Goal: Transaction & Acquisition: Subscribe to service/newsletter

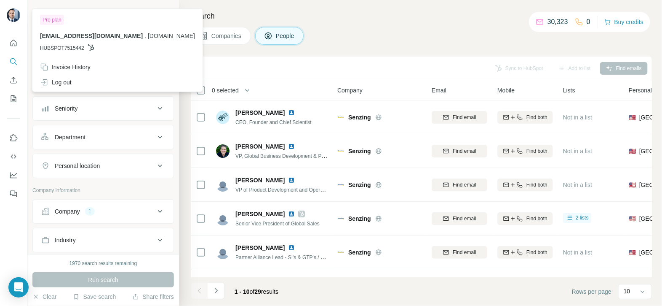
click at [13, 13] on img at bounding box center [13, 14] width 13 height 13
click at [8, 13] on img at bounding box center [13, 14] width 13 height 13
click at [309, 19] on h4 "Search" at bounding box center [421, 16] width 461 height 12
click at [74, 65] on div "Invoice History" at bounding box center [65, 67] width 51 height 8
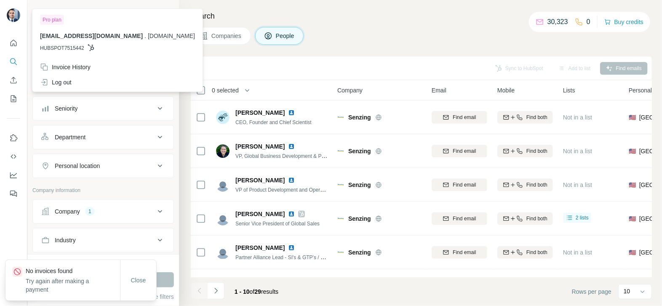
click at [13, 16] on img at bounding box center [13, 14] width 13 height 13
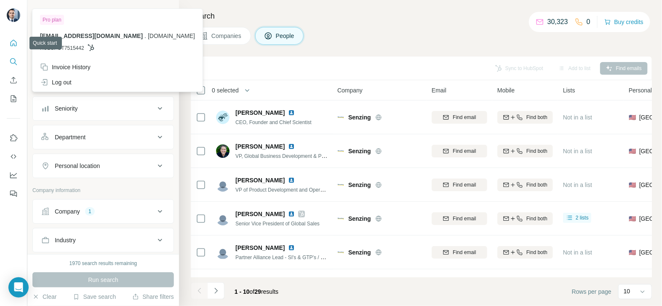
click at [11, 43] on icon "Quick start" at bounding box center [14, 43] width 6 height 6
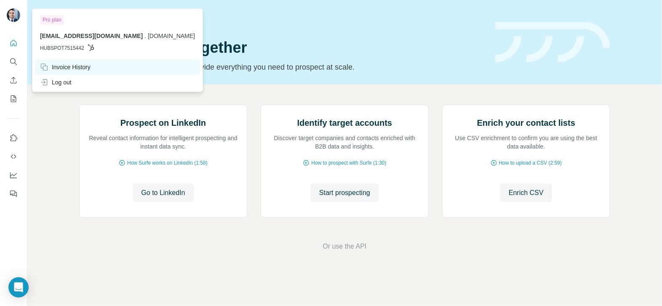
click at [74, 68] on div "Invoice History" at bounding box center [65, 67] width 51 height 8
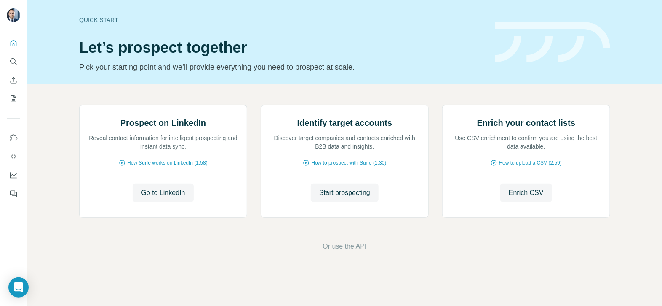
click at [479, 41] on h1 "Let’s prospect together" at bounding box center [282, 47] width 406 height 17
click at [16, 66] on button "Search" at bounding box center [13, 61] width 13 height 15
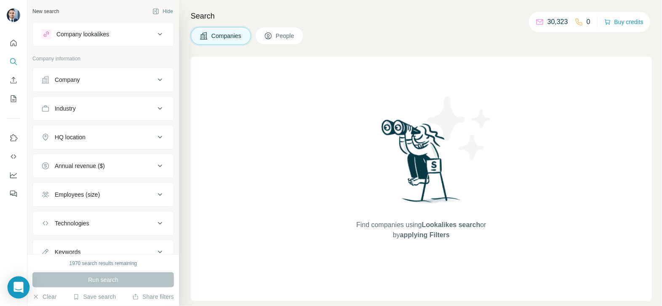
click at [24, 281] on div "Open Intercom Messenger" at bounding box center [19, 287] width 22 height 22
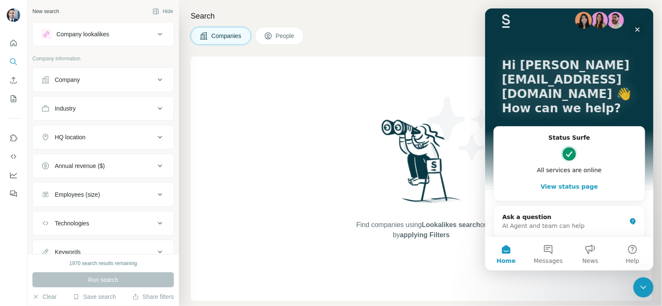
scroll to position [15, 0]
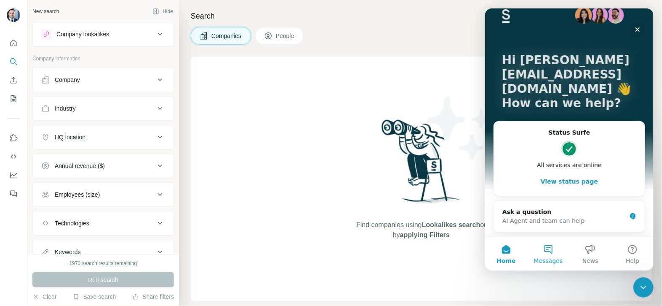
click at [555, 254] on button "Messages" at bounding box center [548, 253] width 42 height 34
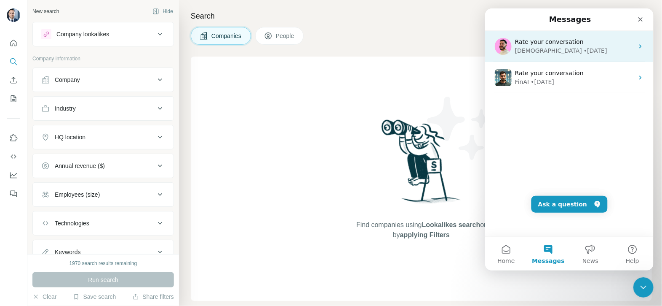
click at [584, 55] on div "Rate your conversation Christian • 15w ago" at bounding box center [569, 46] width 169 height 31
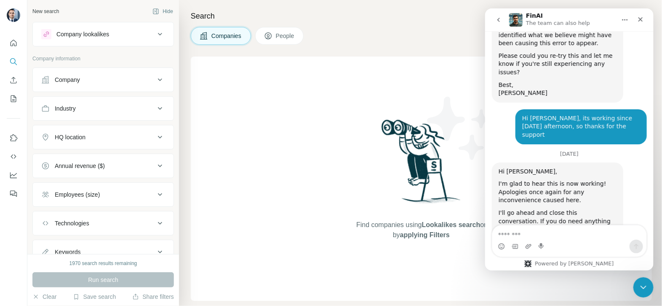
scroll to position [1410, 0]
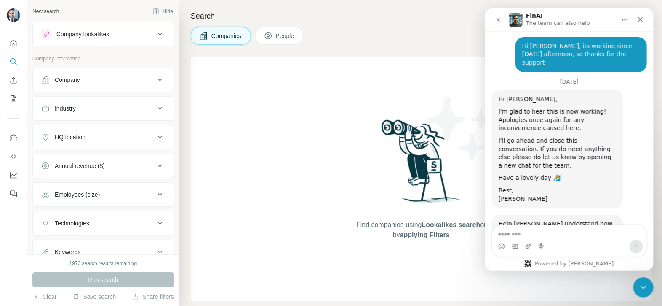
click at [499, 27] on button "go back" at bounding box center [499, 20] width 16 height 16
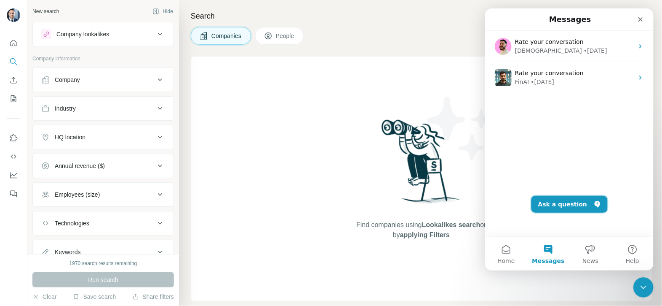
click at [566, 207] on button "Ask a question" at bounding box center [569, 204] width 76 height 17
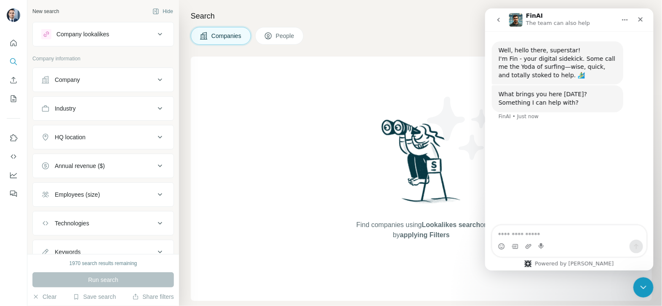
click at [560, 237] on textarea "Ask a question…" at bounding box center [569, 232] width 154 height 14
drag, startPoint x: 612, startPoint y: 236, endPoint x: 477, endPoint y: 239, distance: 134.9
click at [485, 239] on html "**********" at bounding box center [569, 139] width 169 height 262
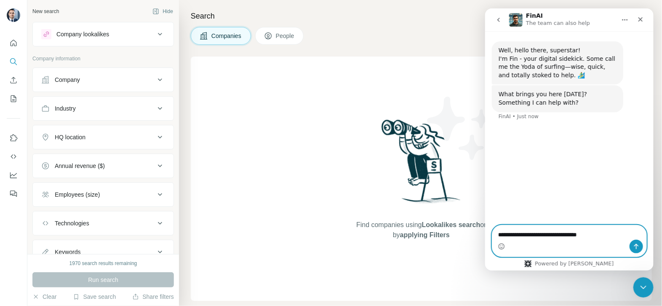
paste textarea "*****"
type textarea "**********"
click at [641, 242] on button "Send a message…" at bounding box center [636, 245] width 13 height 13
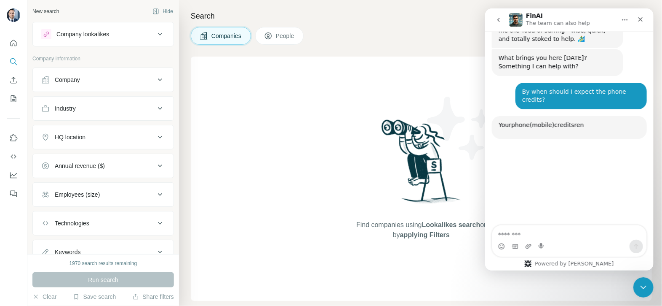
scroll to position [89, 0]
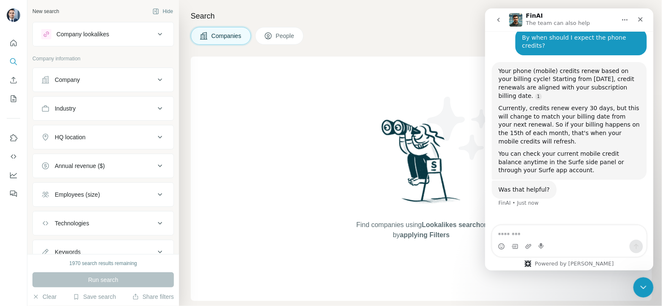
click at [549, 230] on textarea "Message…" at bounding box center [569, 232] width 154 height 14
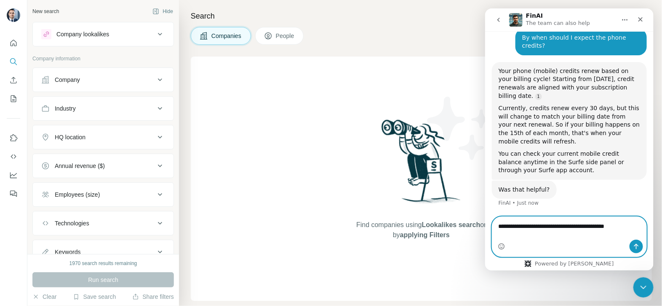
type textarea "**********"
click at [633, 248] on icon "Send a message…" at bounding box center [636, 246] width 7 height 7
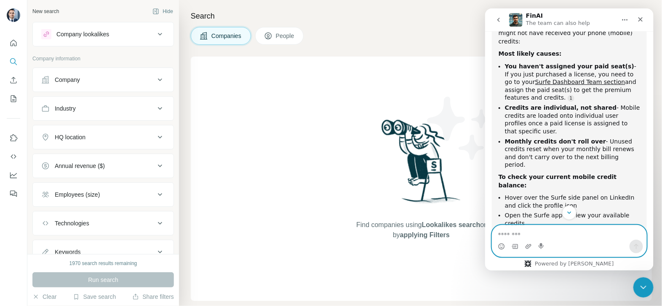
scroll to position [326, 0]
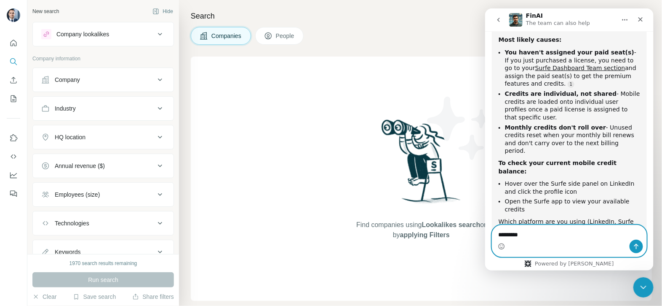
type textarea "*********"
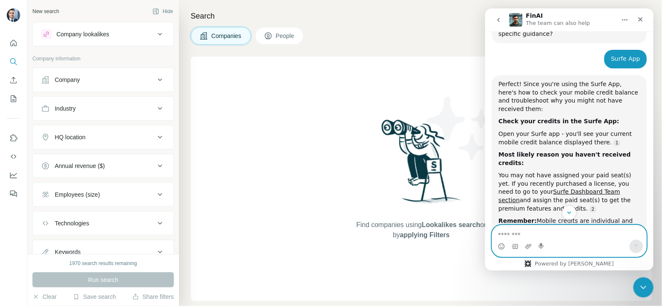
scroll to position [555, 0]
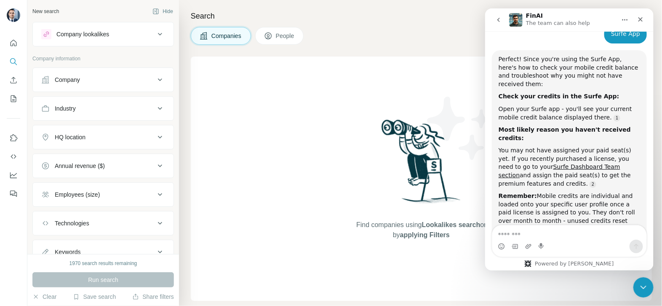
click at [421, 89] on div "Find companies using Lookalikes search or by applying Filters" at bounding box center [422, 178] width 152 height 244
click at [639, 21] on icon "Close" at bounding box center [640, 19] width 7 height 7
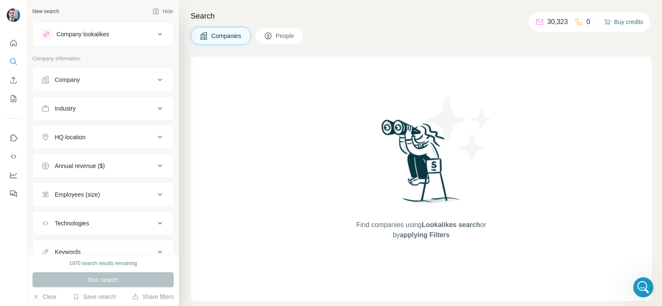
click at [619, 22] on button "Buy credits" at bounding box center [624, 22] width 39 height 12
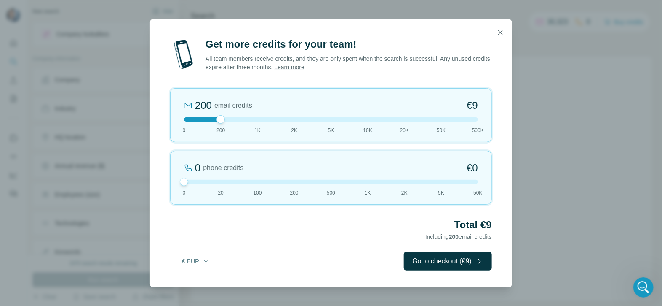
drag, startPoint x: 222, startPoint y: 183, endPoint x: 166, endPoint y: 166, distance: 58.9
click at [166, 166] on div "Get more credits for your team! All team members receive credits, and they are …" at bounding box center [331, 162] width 362 height 249
click at [506, 37] on button "button" at bounding box center [500, 32] width 17 height 17
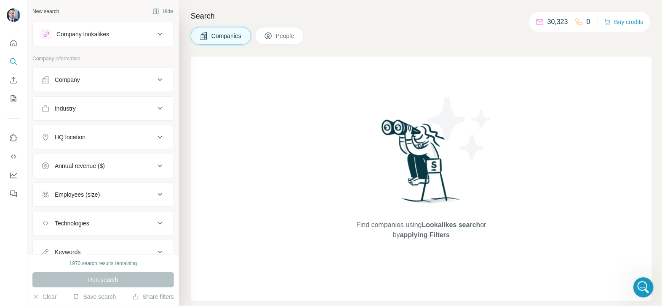
click at [472, 95] on img at bounding box center [460, 128] width 76 height 76
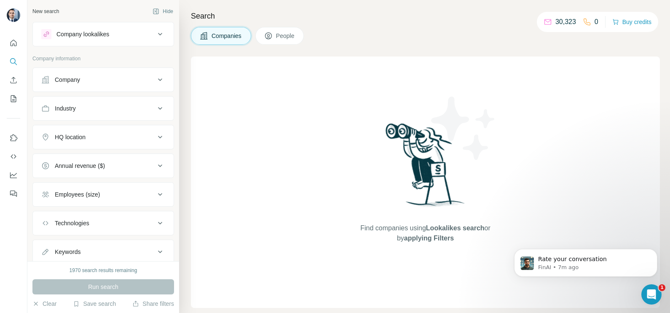
scroll to position [705, 0]
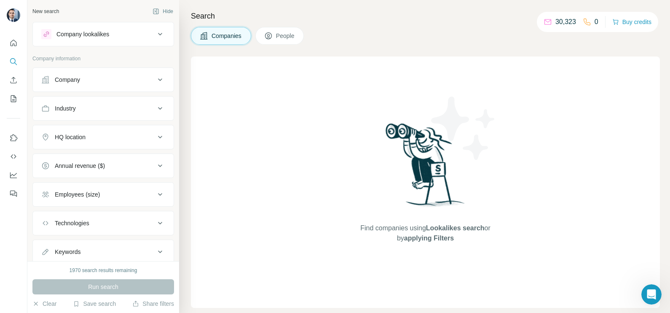
click at [112, 82] on div "Company" at bounding box center [98, 79] width 114 height 8
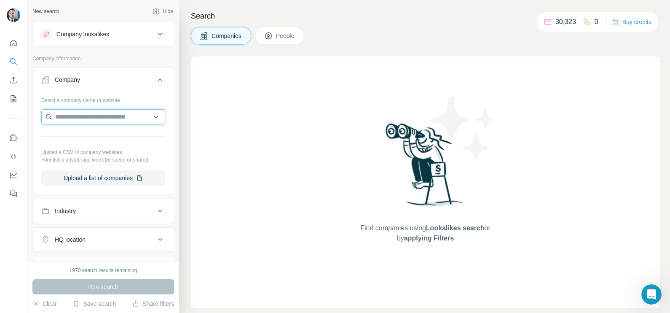
click at [92, 112] on input "text" at bounding box center [103, 116] width 124 height 15
paste input "**********"
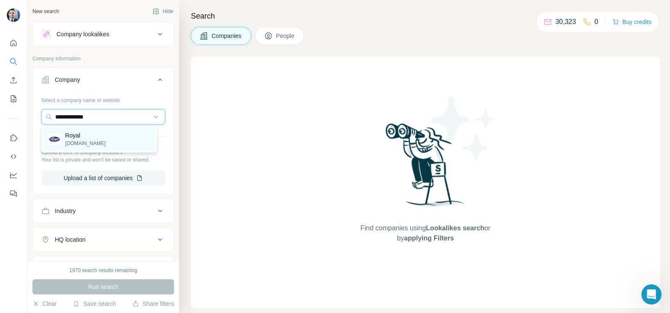
type input "**********"
click at [80, 145] on p "royal-mfg.com" at bounding box center [85, 143] width 40 height 8
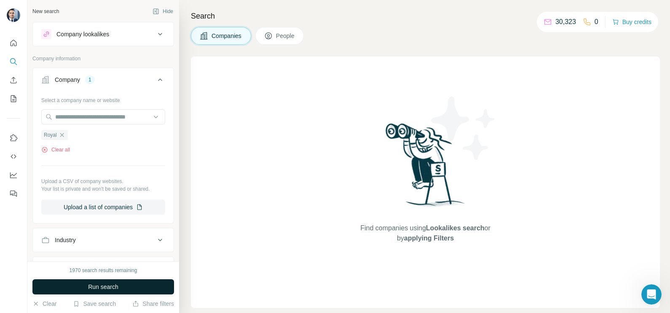
click at [120, 288] on button "Run search" at bounding box center [103, 286] width 142 height 15
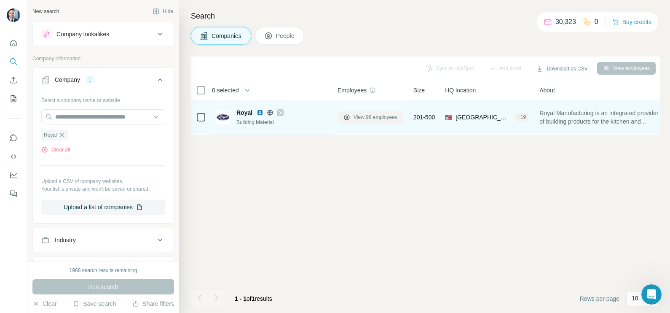
click at [364, 111] on button "View 98 employees" at bounding box center [371, 117] width 66 height 13
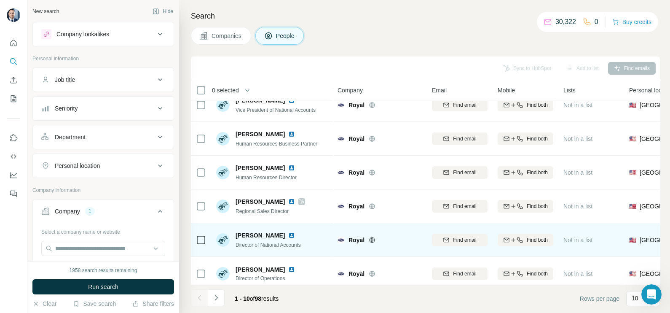
scroll to position [158, 0]
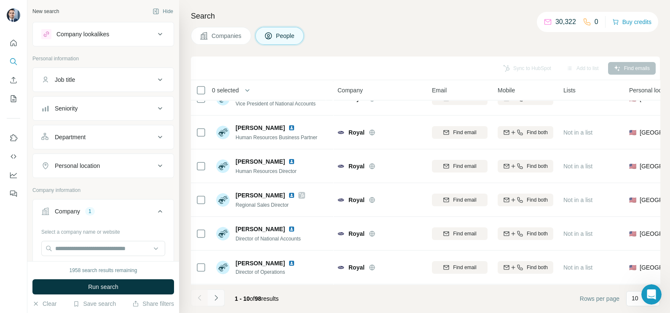
click at [223, 294] on button "Navigate to next page" at bounding box center [216, 297] width 17 height 17
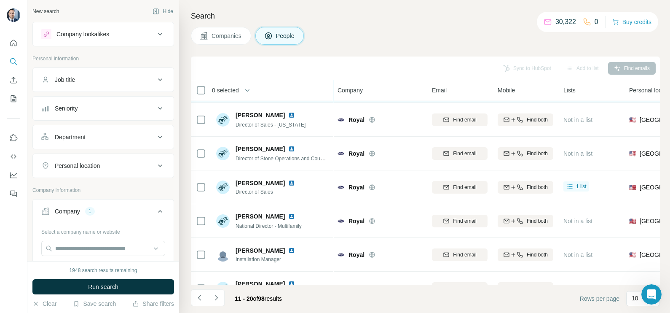
scroll to position [53, 0]
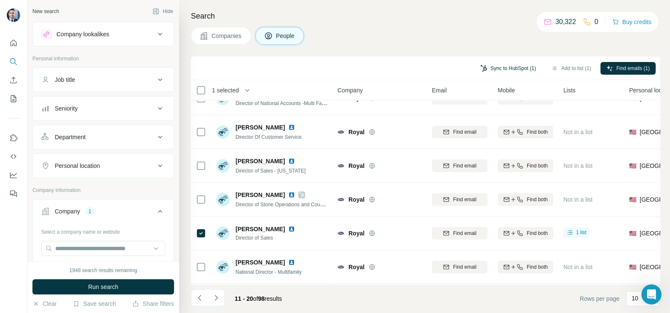
click at [511, 66] on button "Sync to HubSpot (1)" at bounding box center [508, 68] width 67 height 13
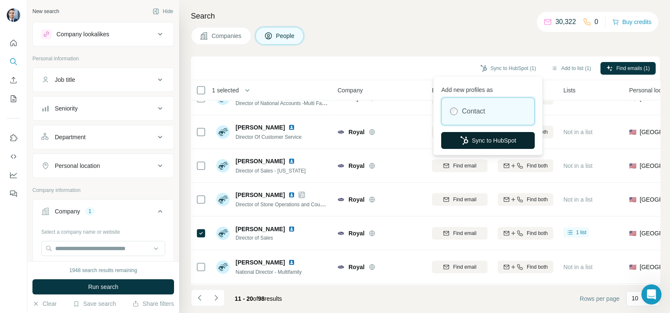
click at [484, 144] on button "Sync to HubSpot" at bounding box center [488, 140] width 94 height 17
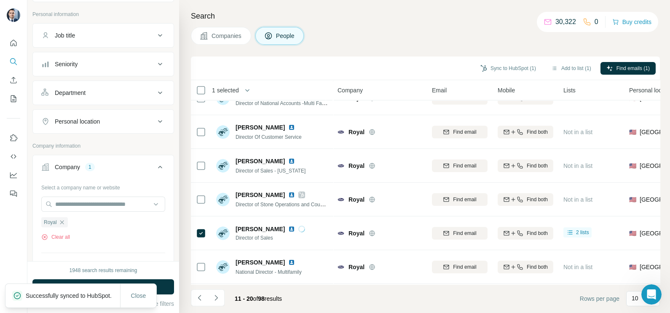
scroll to position [105, 0]
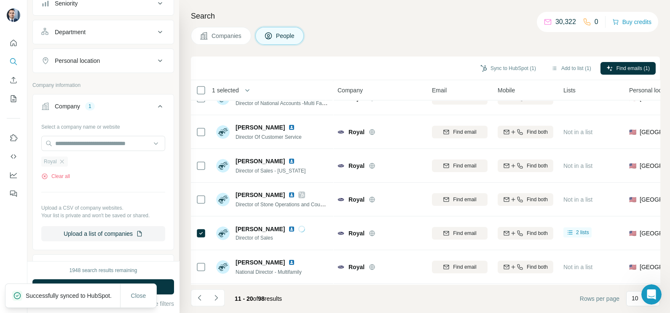
click at [65, 163] on div "Royal" at bounding box center [54, 161] width 27 height 10
click at [72, 144] on input "text" at bounding box center [103, 143] width 124 height 15
click at [105, 184] on div "Select a company name or website Royal Clear all Upload a CSV of company websit…" at bounding box center [103, 180] width 124 height 121
click at [65, 161] on icon "button" at bounding box center [62, 161] width 7 height 7
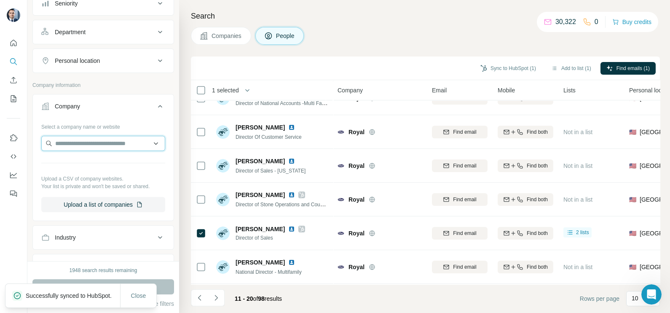
click at [78, 143] on input "text" at bounding box center [103, 143] width 124 height 15
paste input "**********"
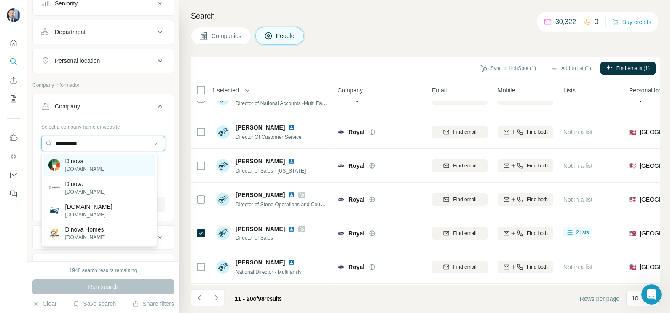
type input "**********"
click at [81, 167] on p "dinova.com" at bounding box center [85, 169] width 40 height 8
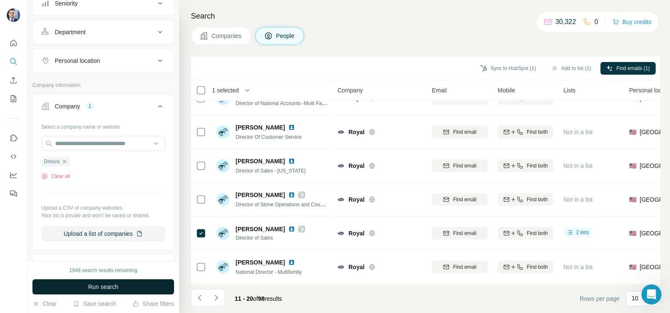
click at [126, 284] on button "Run search" at bounding box center [103, 286] width 142 height 15
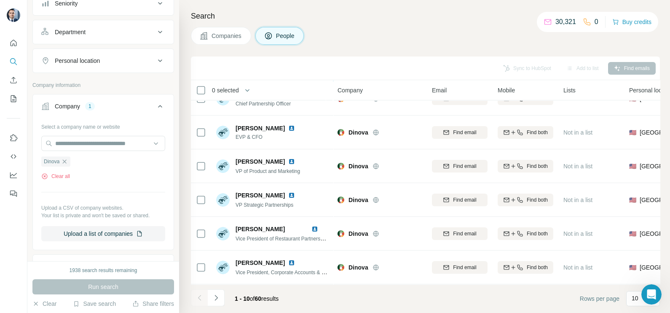
scroll to position [158, 0]
click at [217, 295] on icon "Navigate to next page" at bounding box center [216, 297] width 8 height 8
click at [216, 303] on button "Navigate to next page" at bounding box center [216, 297] width 17 height 17
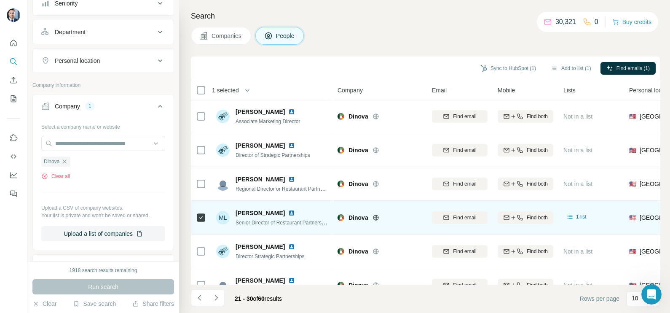
scroll to position [0, 0]
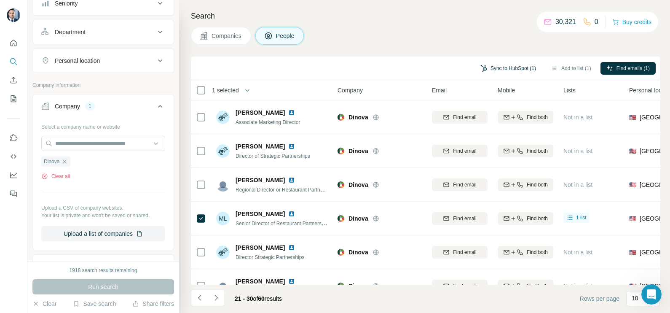
click at [525, 66] on button "Sync to HubSpot (1)" at bounding box center [508, 68] width 67 height 13
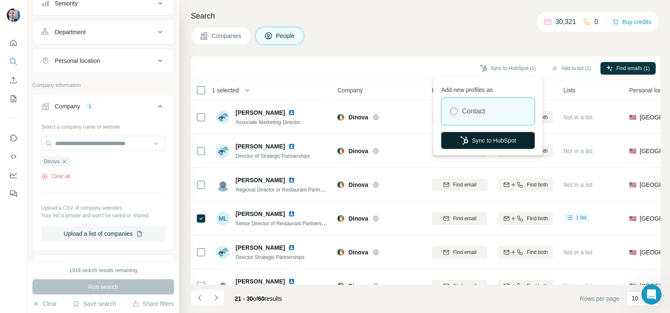
click at [475, 138] on button "Sync to HubSpot" at bounding box center [488, 140] width 94 height 17
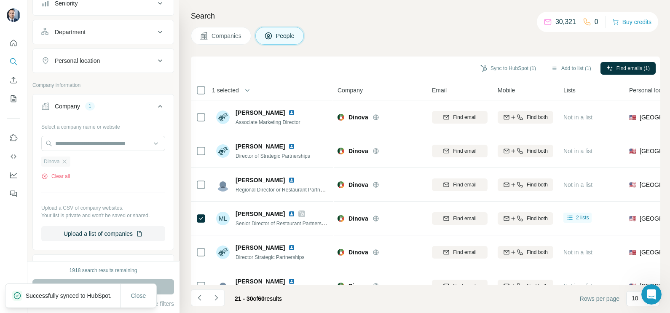
click at [64, 163] on icon "button" at bounding box center [64, 161] width 7 height 7
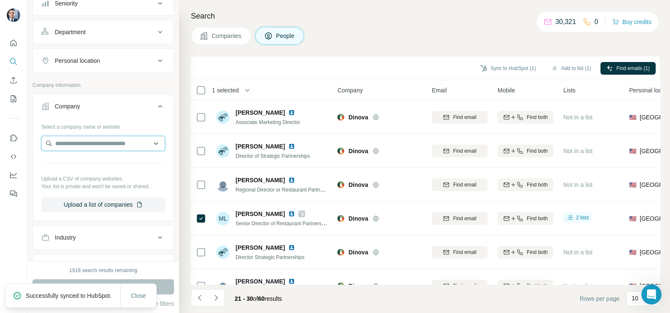
click at [76, 142] on input "text" at bounding box center [103, 143] width 124 height 15
paste input "**********"
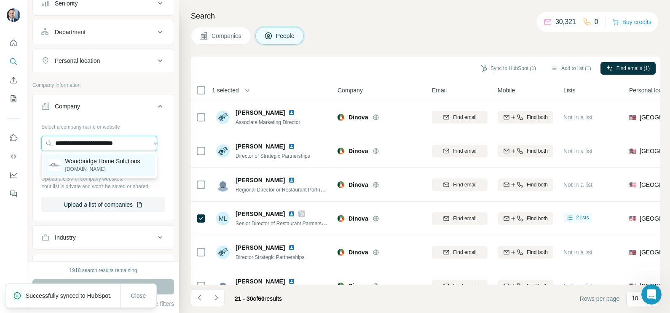
type input "**********"
click at [97, 166] on p "woodbridgehomesolutions.com" at bounding box center [102, 169] width 75 height 8
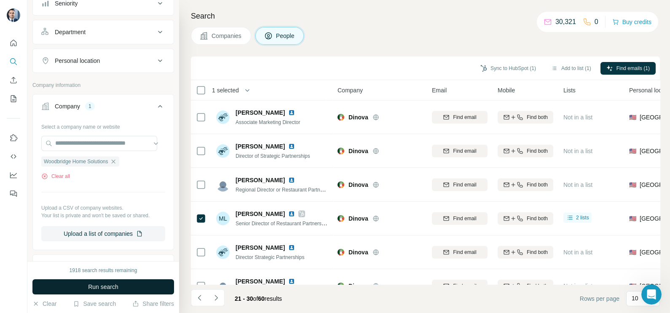
click at [107, 287] on span "Run search" at bounding box center [103, 286] width 30 height 8
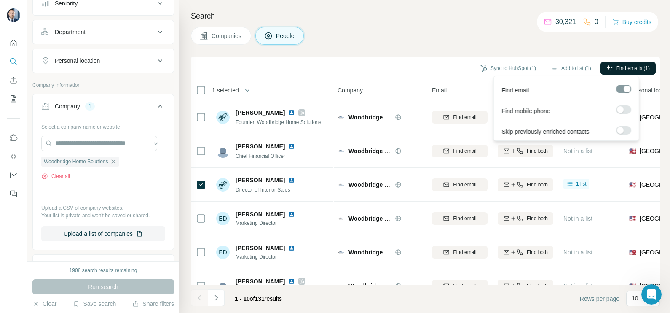
click at [617, 67] on span "Find emails (1)" at bounding box center [633, 68] width 33 height 8
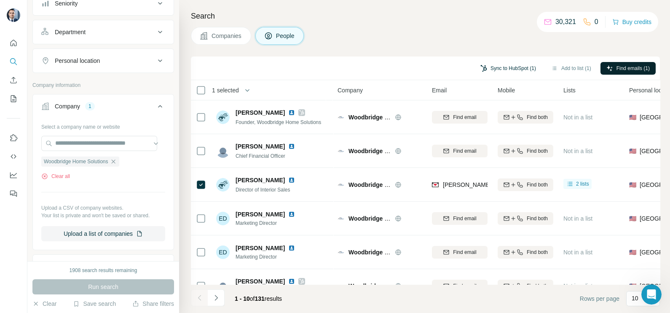
click at [508, 69] on button "Sync to HubSpot (1)" at bounding box center [508, 68] width 67 height 13
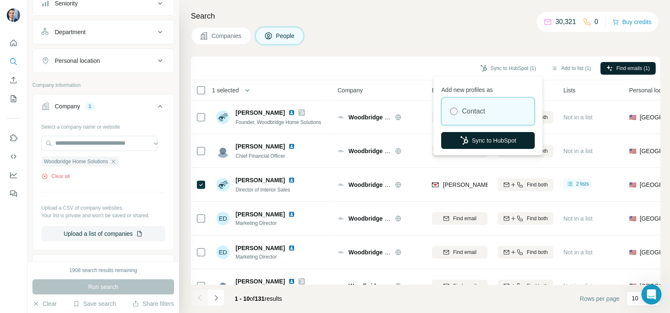
click at [498, 142] on button "Sync to HubSpot" at bounding box center [488, 140] width 94 height 17
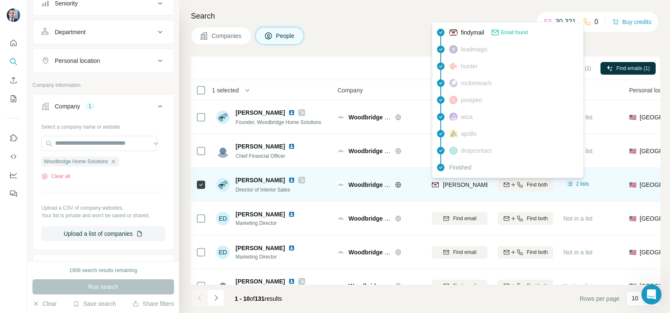
click at [464, 185] on span "david.quiles@woodbridgehomesolutions.com" at bounding box center [541, 184] width 197 height 7
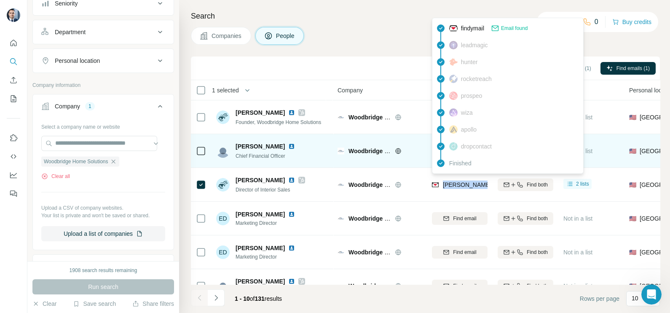
copy tr "david.quiles@woodbridgehomesolutions.com"
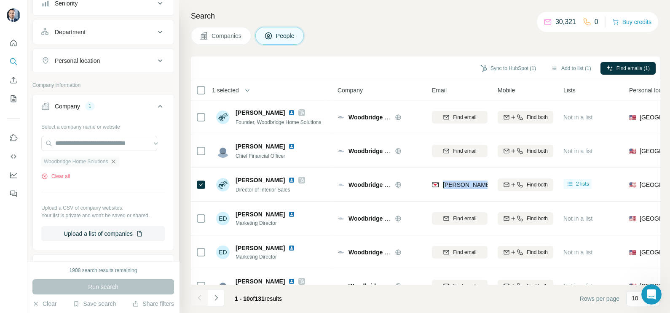
click at [117, 158] on icon "button" at bounding box center [113, 161] width 7 height 7
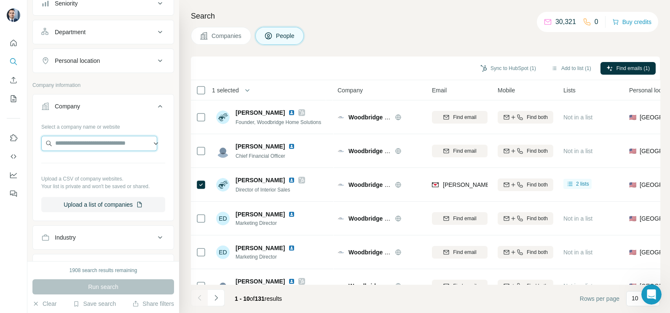
click at [102, 144] on input "text" at bounding box center [99, 143] width 116 height 15
paste input "**********"
type input "**********"
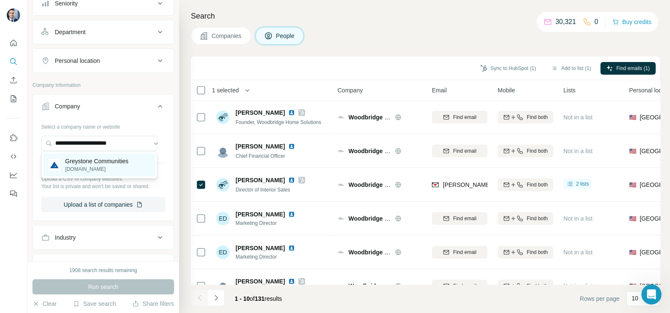
click at [84, 166] on p "greystonecommunities.com" at bounding box center [96, 169] width 63 height 8
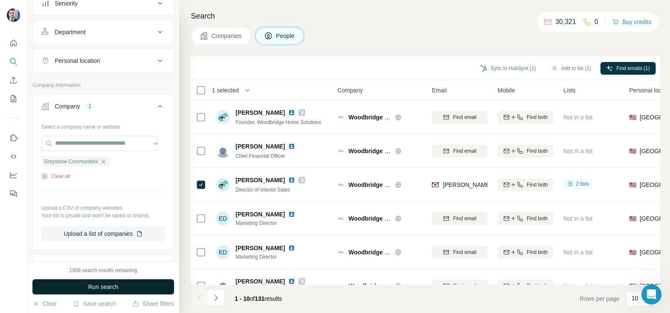
click at [118, 287] on span "Run search" at bounding box center [103, 286] width 30 height 8
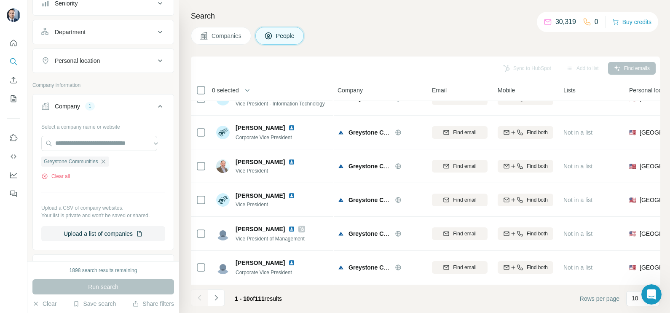
scroll to position [158, 0]
click at [217, 297] on icon "Navigate to next page" at bounding box center [215, 297] width 3 height 5
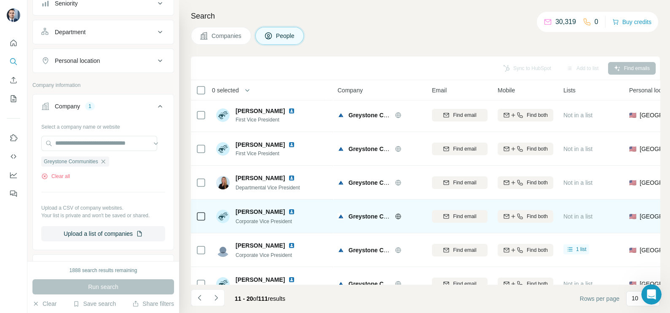
scroll to position [52, 0]
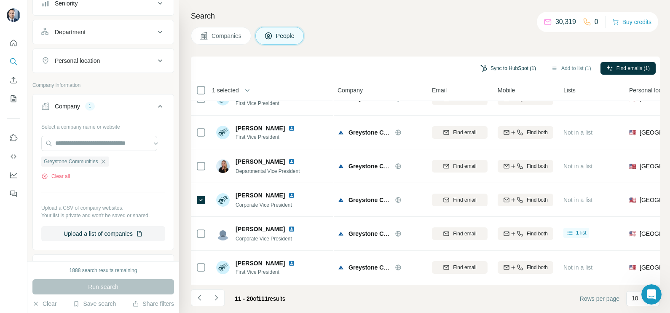
click at [515, 67] on button "Sync to HubSpot (1)" at bounding box center [508, 68] width 67 height 13
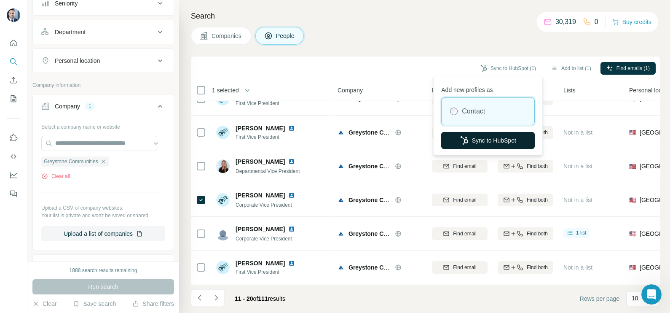
click at [481, 137] on button "Sync to HubSpot" at bounding box center [488, 140] width 94 height 17
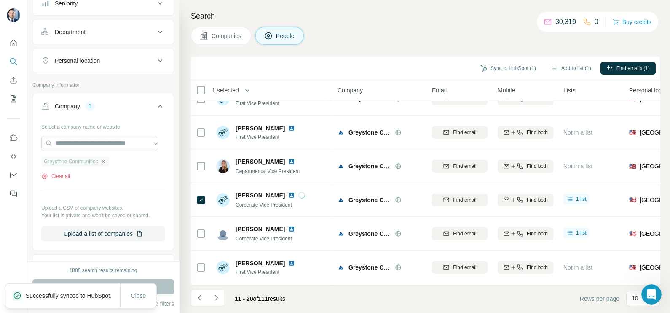
click at [107, 163] on icon "button" at bounding box center [103, 161] width 7 height 7
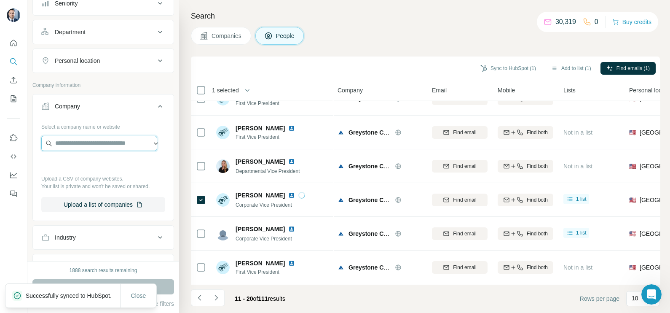
click at [98, 141] on input "text" at bounding box center [99, 143] width 116 height 15
paste input "**********"
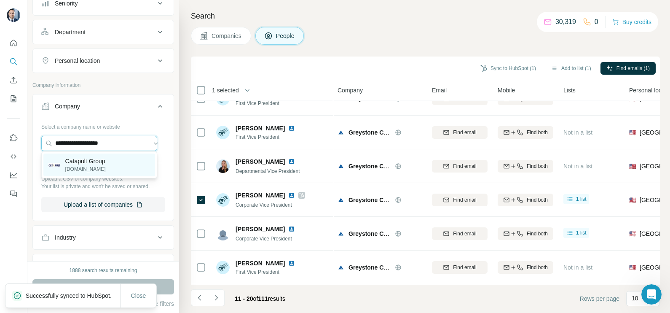
type input "**********"
click at [91, 164] on p "Catapult Group" at bounding box center [85, 161] width 40 height 8
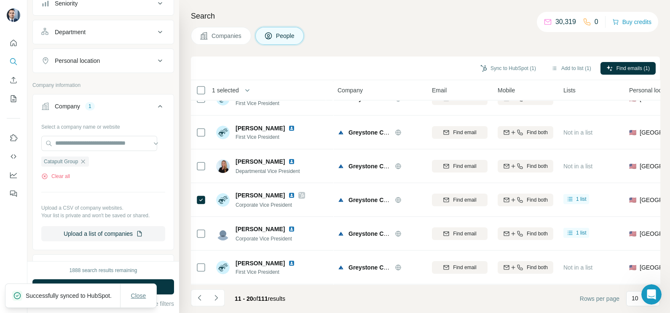
click at [145, 292] on span "Close" at bounding box center [138, 295] width 15 height 8
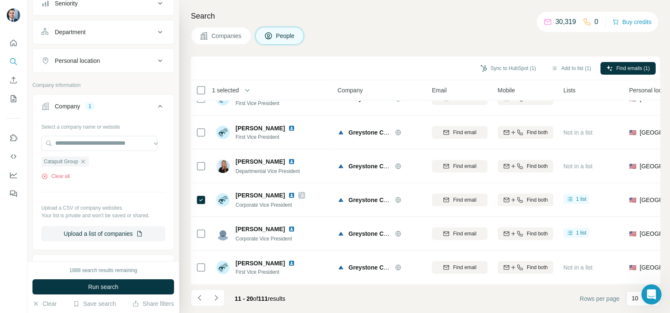
click at [142, 284] on button "Run search" at bounding box center [103, 286] width 142 height 15
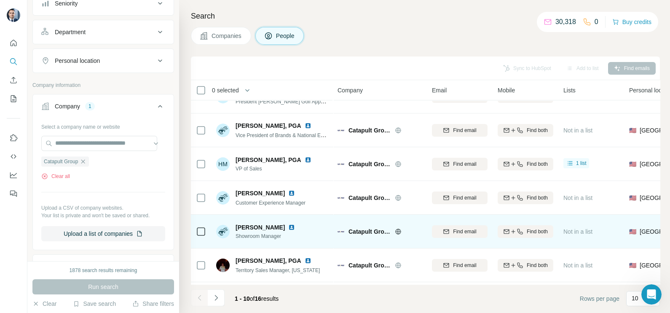
scroll to position [105, 0]
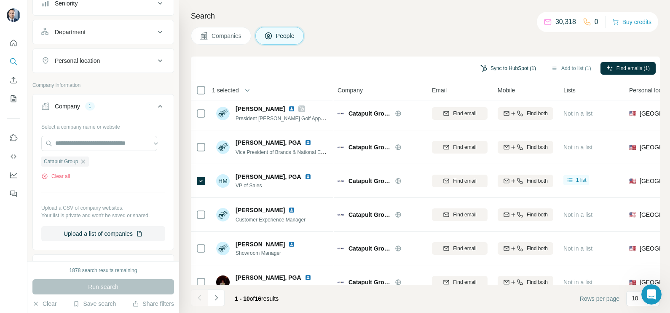
click at [507, 64] on button "Sync to HubSpot (1)" at bounding box center [508, 68] width 67 height 13
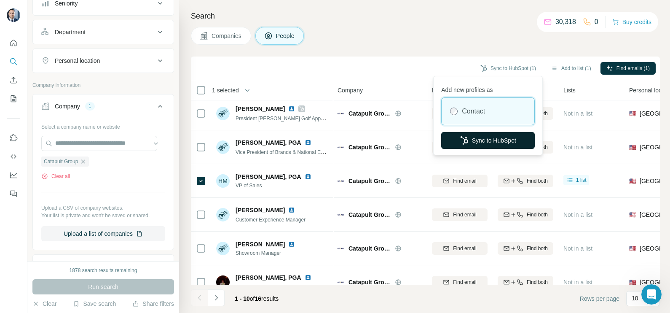
click at [484, 134] on button "Sync to HubSpot" at bounding box center [488, 140] width 94 height 17
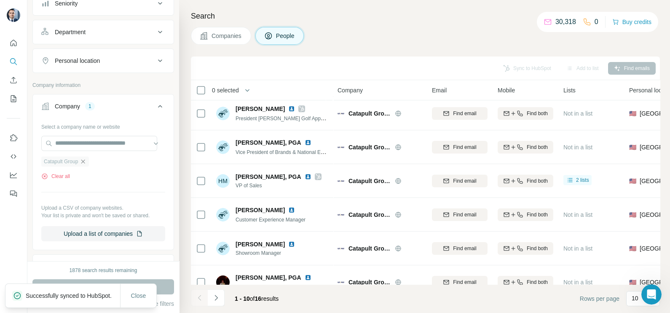
click at [86, 160] on icon "button" at bounding box center [83, 161] width 7 height 7
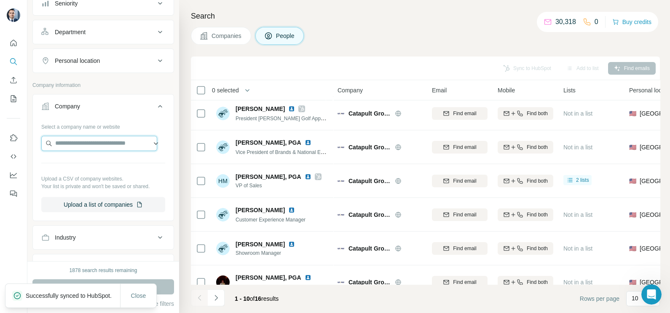
click at [93, 136] on input "text" at bounding box center [99, 143] width 116 height 15
paste input "**********"
type input "**********"
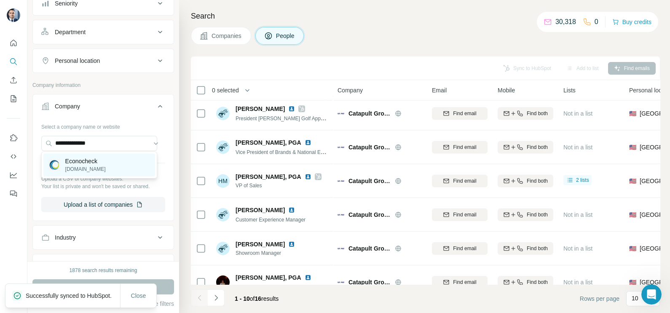
click at [99, 162] on p "Econocheck" at bounding box center [85, 161] width 40 height 8
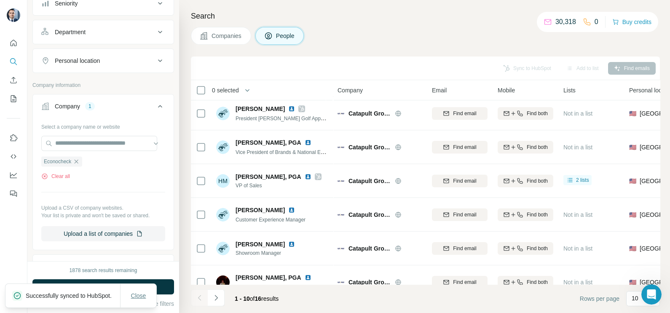
click at [147, 297] on button "Close" at bounding box center [138, 295] width 27 height 15
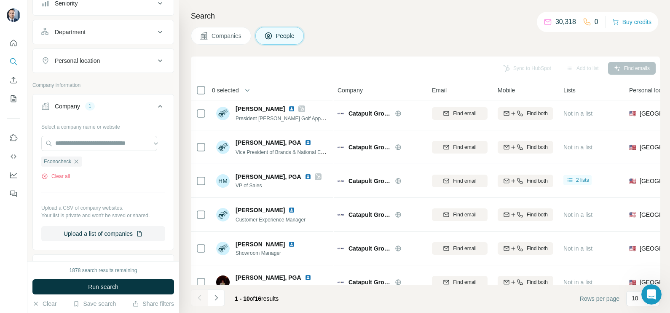
click at [138, 282] on button "Run search" at bounding box center [103, 286] width 142 height 15
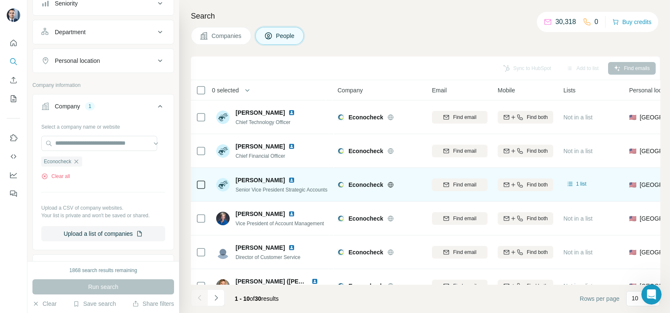
click at [196, 185] on icon at bounding box center [201, 185] width 10 height 10
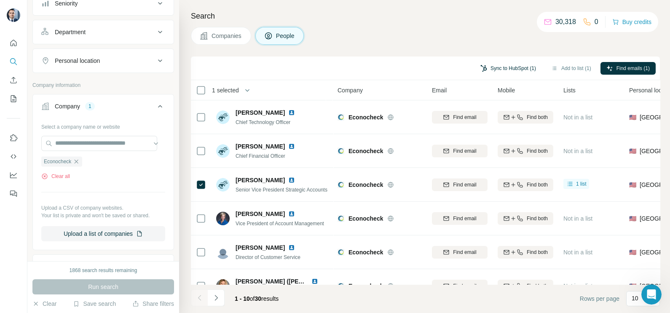
click at [516, 67] on button "Sync to HubSpot (1)" at bounding box center [508, 68] width 67 height 13
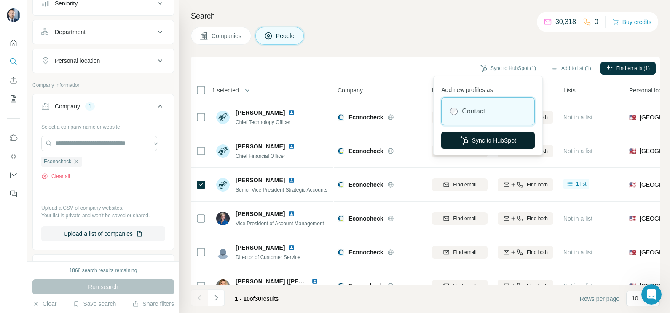
click at [483, 137] on button "Sync to HubSpot" at bounding box center [488, 140] width 94 height 17
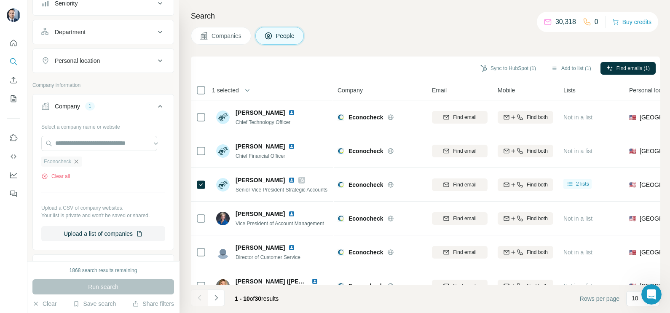
click at [78, 158] on icon "button" at bounding box center [76, 161] width 7 height 7
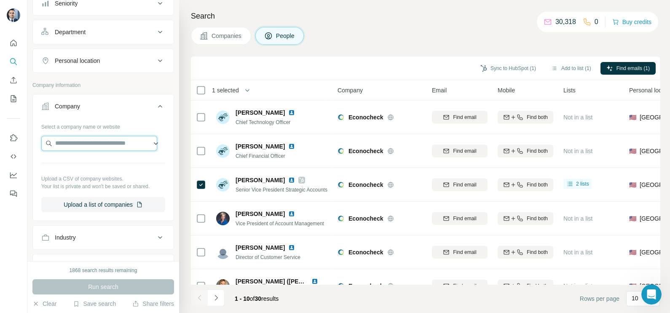
click at [84, 143] on input "text" at bounding box center [99, 143] width 116 height 15
type input "**********"
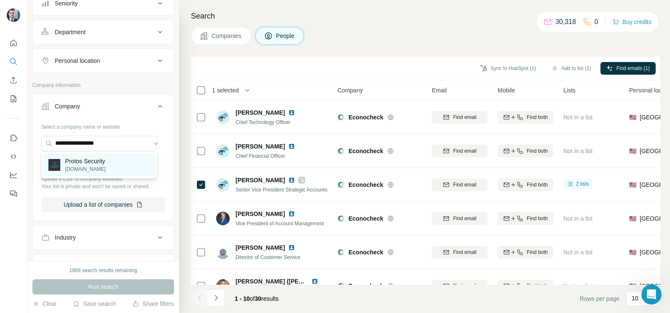
click at [105, 159] on p "Protos Security" at bounding box center [85, 161] width 40 height 8
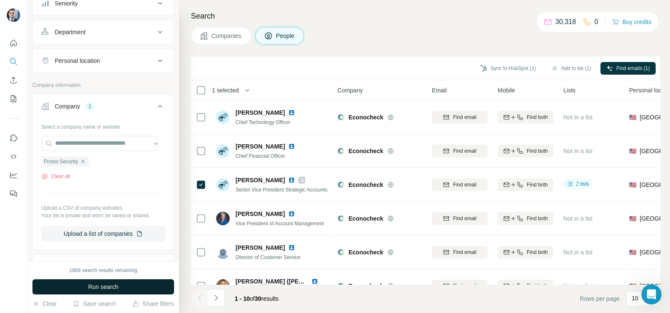
click at [118, 287] on span "Run search" at bounding box center [103, 286] width 30 height 8
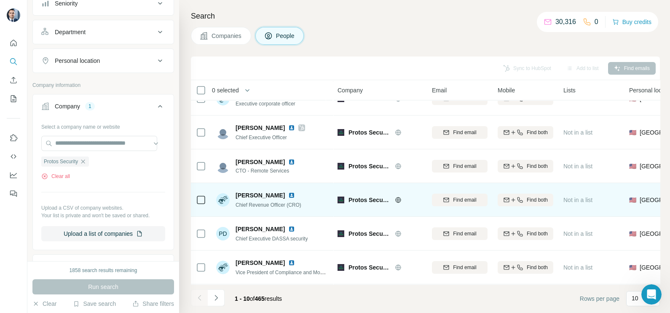
scroll to position [158, 0]
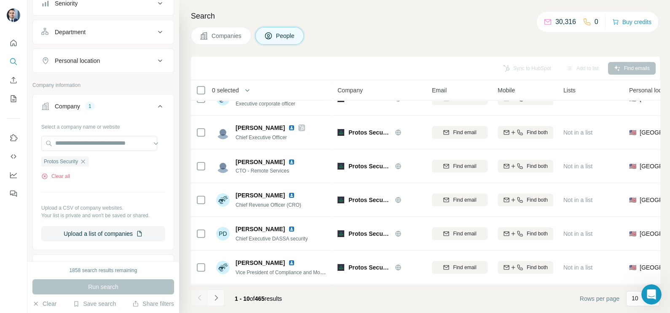
click at [211, 303] on button "Navigate to next page" at bounding box center [216, 297] width 17 height 17
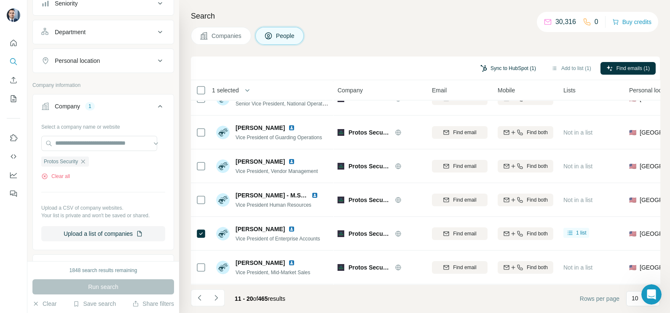
click at [514, 67] on button "Sync to HubSpot (1)" at bounding box center [508, 68] width 67 height 13
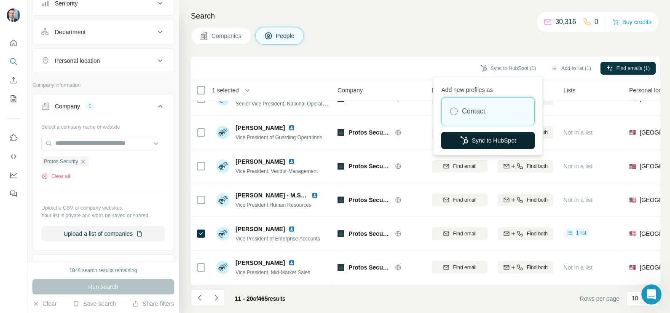
click at [487, 140] on button "Sync to HubSpot" at bounding box center [488, 140] width 94 height 17
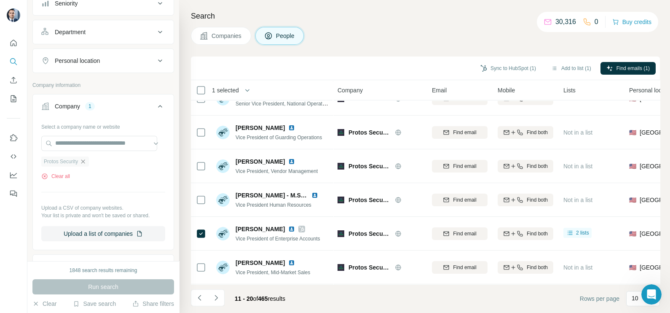
click at [85, 163] on icon "button" at bounding box center [83, 161] width 7 height 7
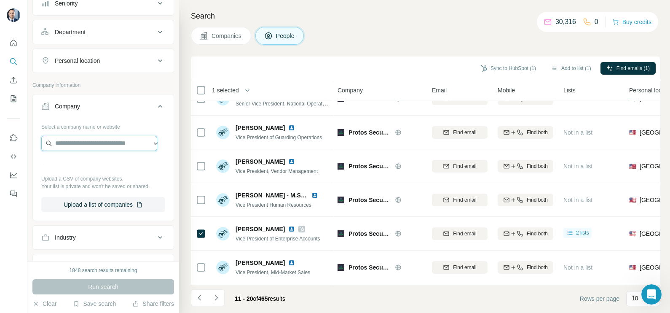
click at [93, 140] on input "text" at bounding box center [99, 143] width 116 height 15
paste input "**********"
type input "**********"
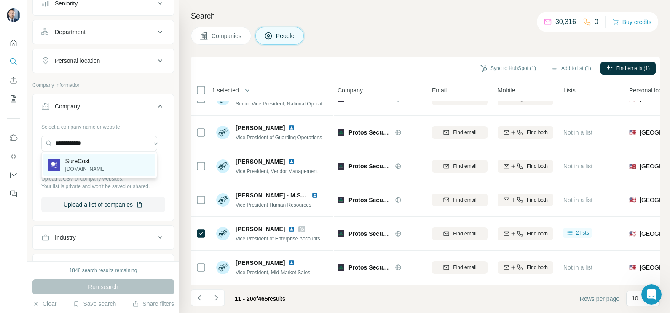
click at [86, 164] on p "SureCost" at bounding box center [85, 161] width 40 height 8
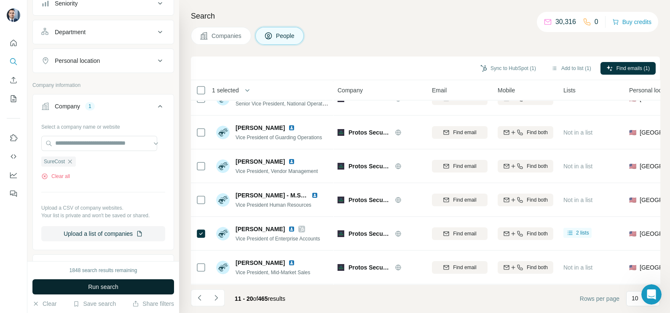
click at [110, 290] on span "Run search" at bounding box center [103, 286] width 30 height 8
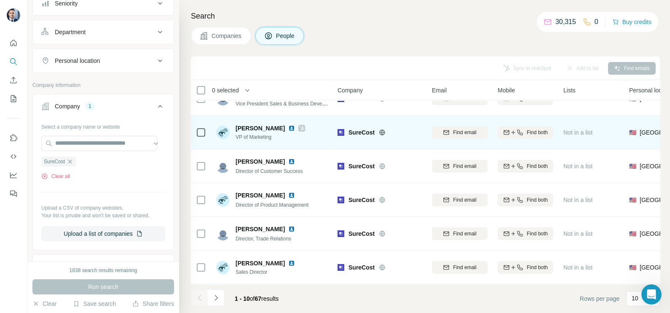
scroll to position [158, 0]
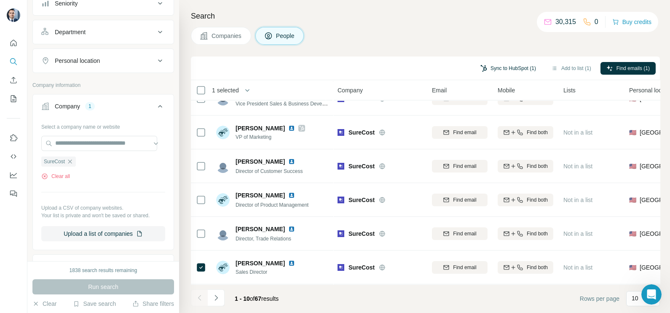
click at [514, 69] on button "Sync to HubSpot (1)" at bounding box center [508, 68] width 67 height 13
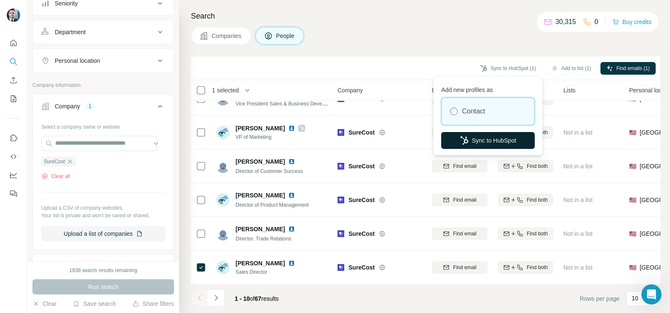
click at [487, 132] on button "Sync to HubSpot" at bounding box center [488, 140] width 94 height 17
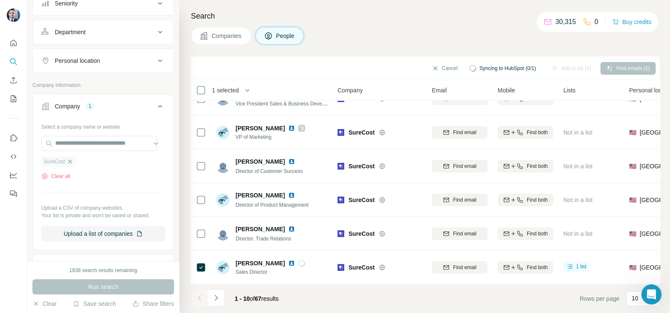
click at [70, 162] on icon "button" at bounding box center [70, 161] width 7 height 7
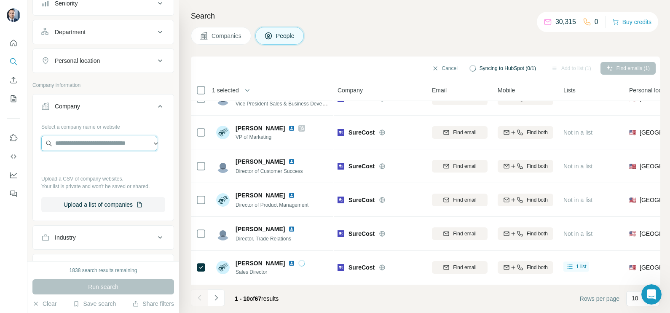
click at [81, 143] on input "text" at bounding box center [99, 143] width 116 height 15
paste input "**********"
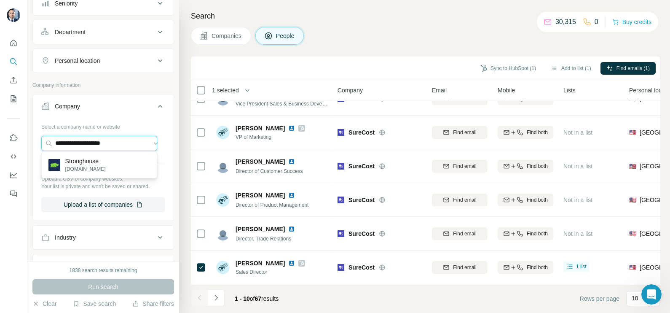
type input "**********"
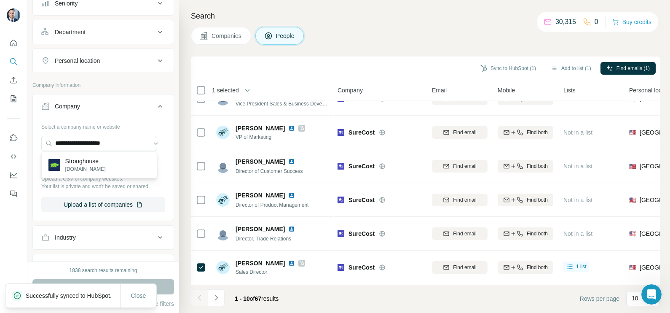
click at [91, 163] on p "Stronghouse" at bounding box center [85, 161] width 40 height 8
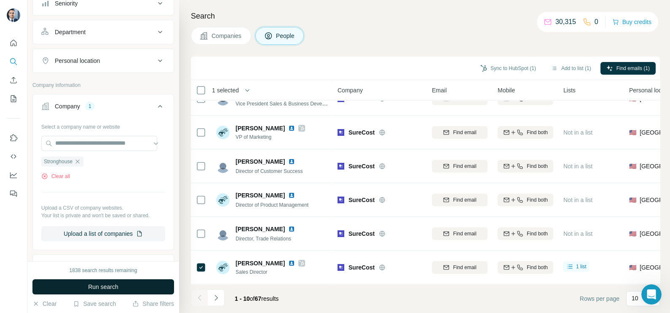
click at [162, 285] on button "Run search" at bounding box center [103, 286] width 142 height 15
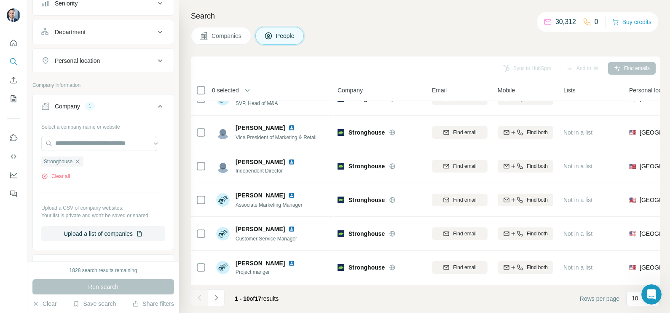
scroll to position [158, 0]
click at [209, 297] on button "Navigate to next page" at bounding box center [216, 297] width 17 height 17
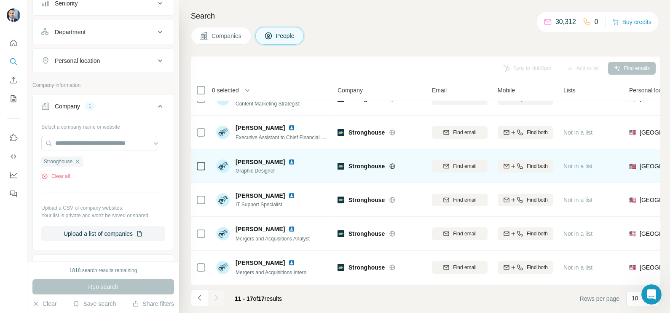
scroll to position [57, 0]
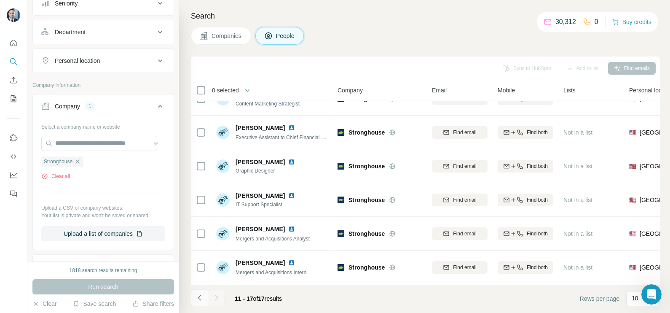
click at [202, 296] on icon "Navigate to previous page" at bounding box center [200, 297] width 8 height 8
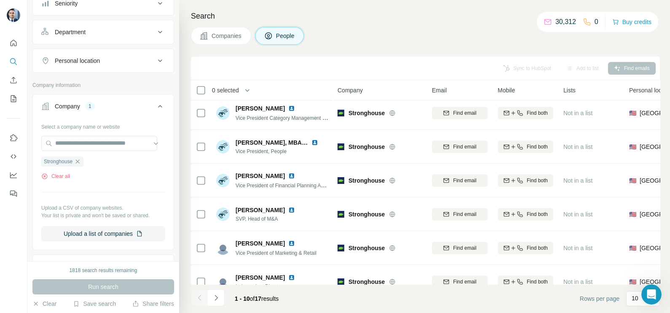
scroll to position [0, 0]
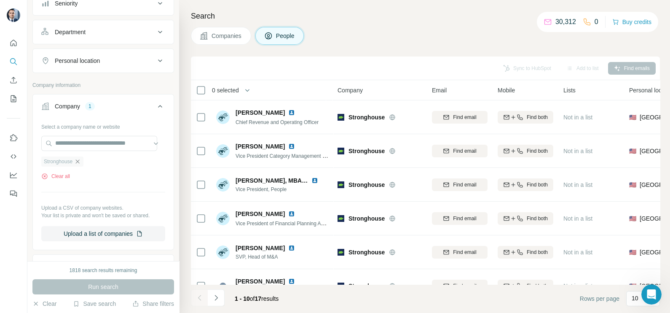
click at [79, 163] on icon "button" at bounding box center [77, 161] width 7 height 7
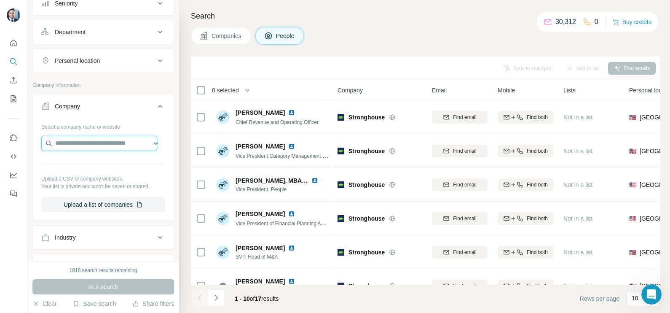
click at [93, 139] on input "text" at bounding box center [99, 143] width 116 height 15
click at [110, 141] on input "**********" at bounding box center [99, 143] width 116 height 15
type input "**********"
click at [105, 158] on div "Type to search" at bounding box center [99, 161] width 112 height 17
click at [105, 142] on input "text" at bounding box center [99, 143] width 116 height 15
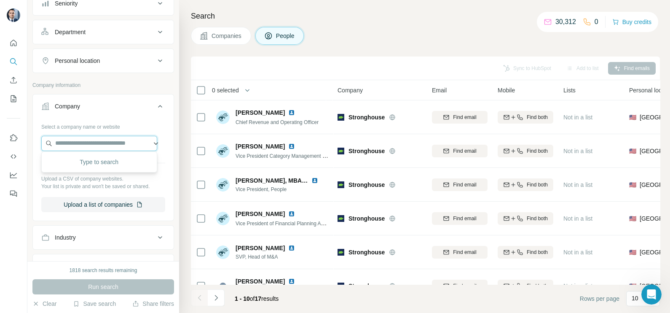
paste input "**********"
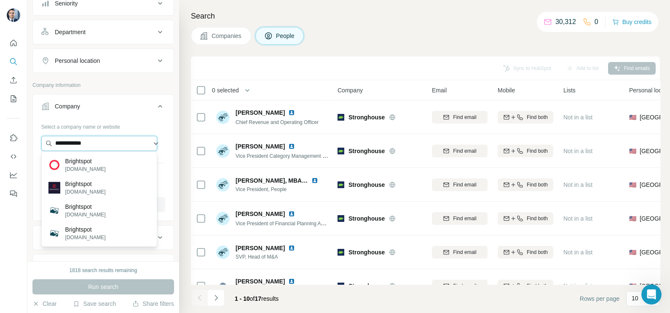
drag, startPoint x: 62, startPoint y: 143, endPoint x: 52, endPoint y: 140, distance: 10.1
click at [52, 140] on input "**********" at bounding box center [99, 143] width 116 height 15
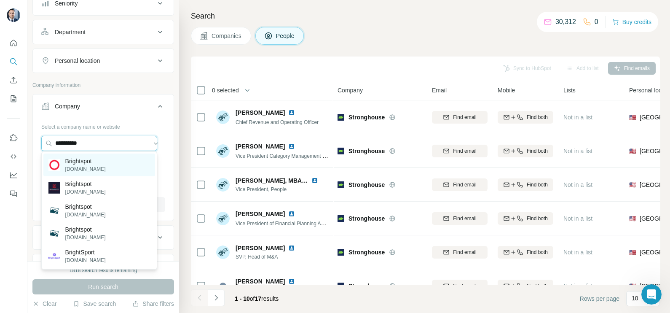
type input "**********"
click at [83, 166] on p "brightspot.com" at bounding box center [85, 169] width 40 height 8
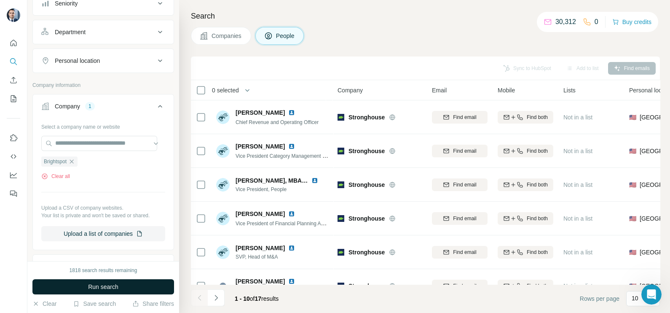
click at [115, 281] on button "Run search" at bounding box center [103, 286] width 142 height 15
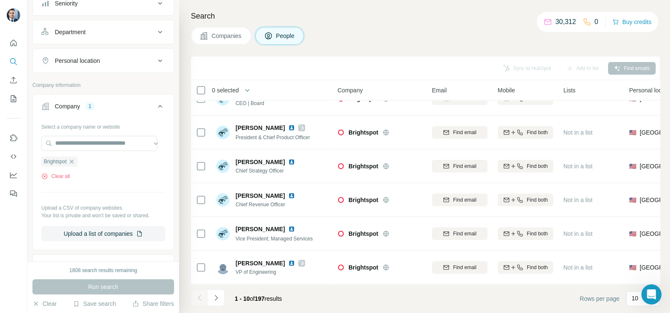
scroll to position [158, 0]
click at [224, 298] on button "Navigate to next page" at bounding box center [216, 297] width 17 height 17
click at [214, 305] on button "Navigate to next page" at bounding box center [216, 297] width 17 height 17
click at [217, 295] on icon "Navigate to next page" at bounding box center [216, 297] width 8 height 8
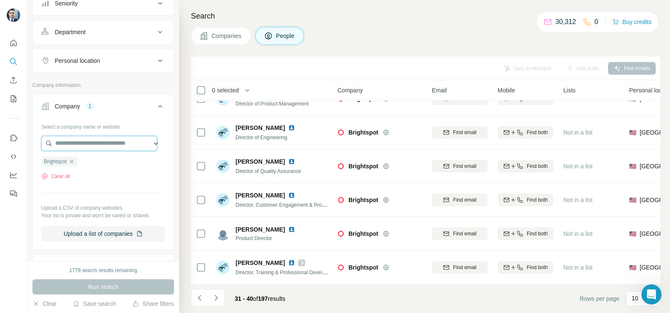
click at [101, 142] on input "text" at bounding box center [99, 143] width 116 height 15
paste input "**********"
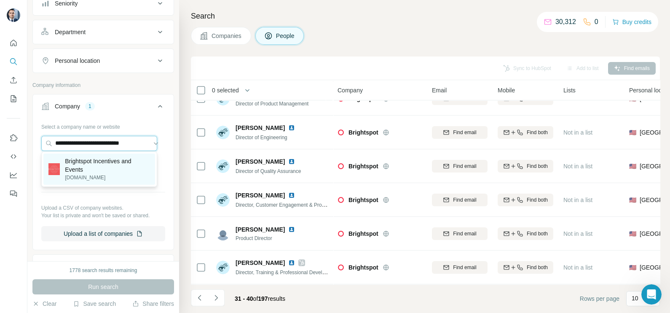
type input "**********"
click at [105, 164] on p "Brightspot Incentives and Events" at bounding box center [107, 165] width 85 height 17
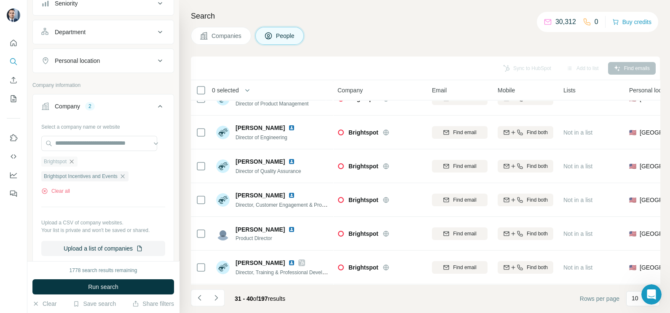
click at [75, 158] on icon "button" at bounding box center [71, 161] width 7 height 7
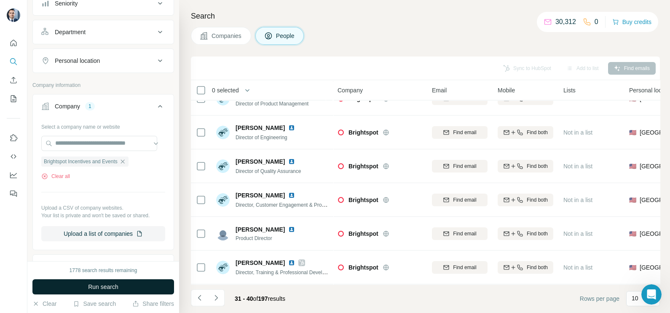
click at [119, 287] on button "Run search" at bounding box center [103, 286] width 142 height 15
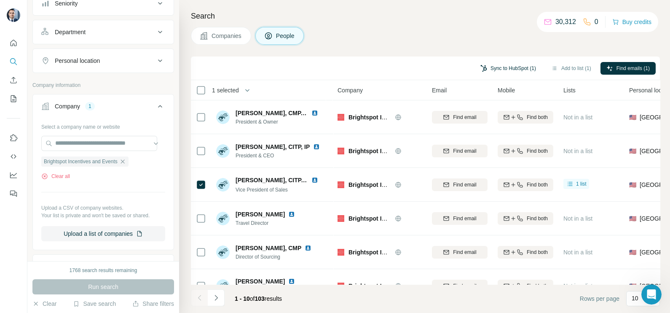
click at [504, 68] on button "Sync to HubSpot (1)" at bounding box center [508, 68] width 67 height 13
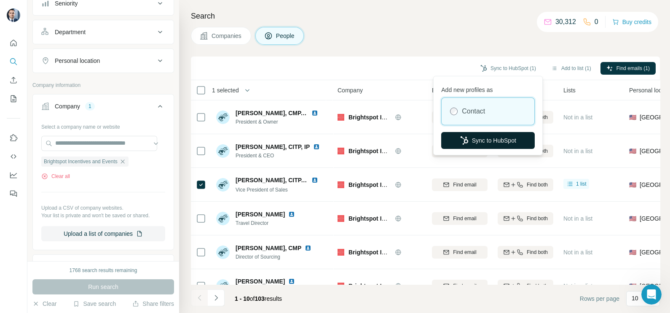
click at [492, 137] on button "Sync to HubSpot" at bounding box center [488, 140] width 94 height 17
